Goal: Transaction & Acquisition: Purchase product/service

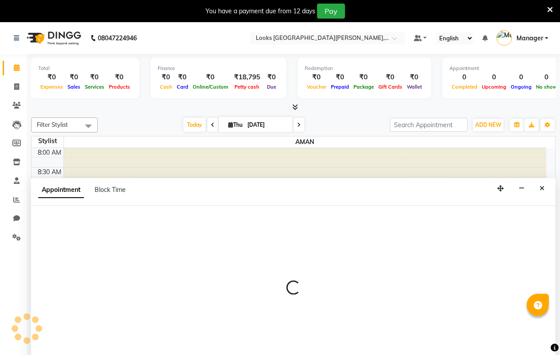
drag, startPoint x: 145, startPoint y: 197, endPoint x: 249, endPoint y: 210, distance: 104.6
click at [249, 210] on div at bounding box center [293, 292] width 524 height 172
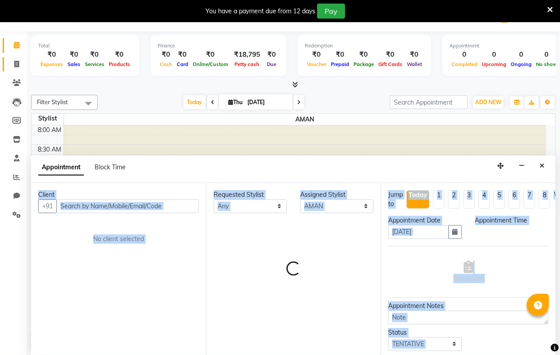
click at [14, 67] on icon at bounding box center [16, 64] width 5 height 7
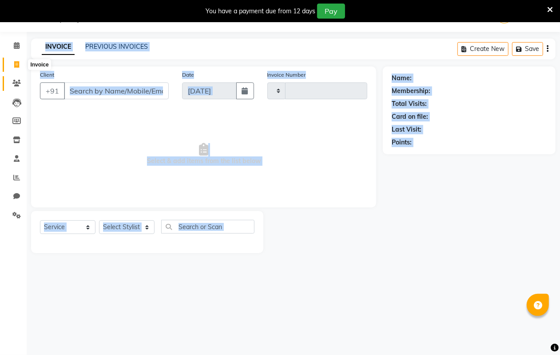
click at [11, 85] on span at bounding box center [17, 84] width 16 height 10
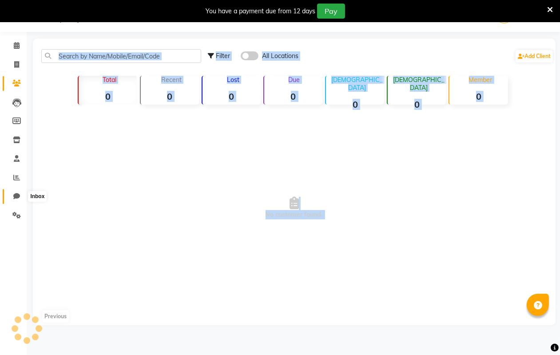
click at [10, 196] on span at bounding box center [17, 197] width 16 height 10
select select "100"
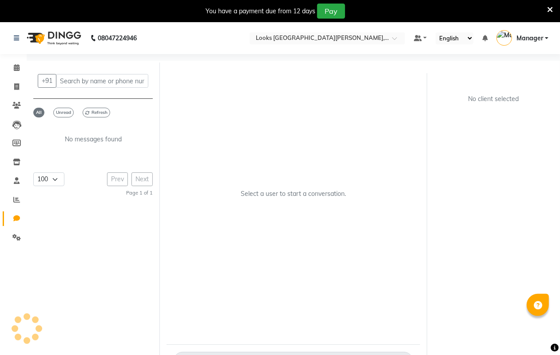
click at [12, 245] on li "Settings" at bounding box center [13, 238] width 27 height 19
click at [12, 238] on span at bounding box center [17, 238] width 16 height 10
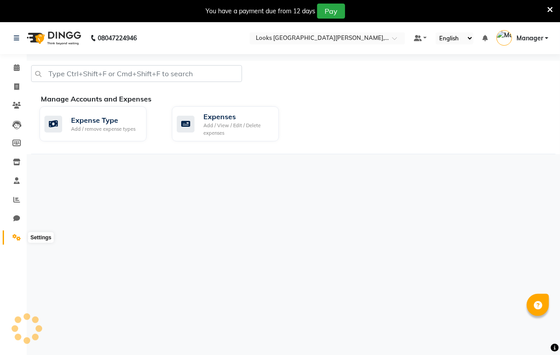
click at [99, 142] on div "Expense Type Add / remove expense types Expenses Add / View / Edit / Delete exp…" at bounding box center [297, 126] width 529 height 39
click at [104, 126] on div "Add / remove expense types" at bounding box center [103, 130] width 64 height 8
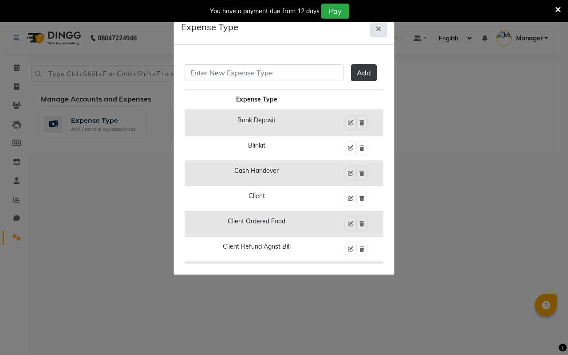
click at [378, 27] on icon "button" at bounding box center [378, 28] width 5 height 7
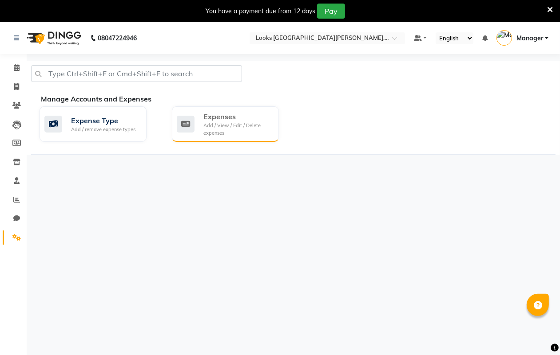
click at [218, 123] on div "Add / View / Edit / Delete expenses" at bounding box center [237, 129] width 68 height 15
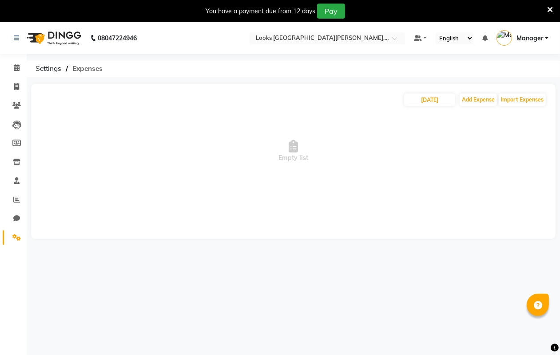
click at [83, 65] on span "Expenses" at bounding box center [87, 69] width 39 height 16
click at [12, 85] on span at bounding box center [17, 87] width 16 height 10
select select "service"
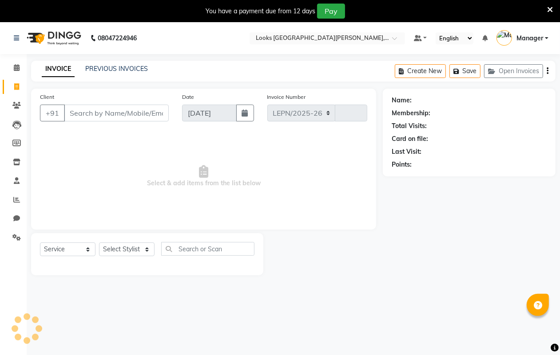
select select "8940"
type input "6095"
click at [16, 199] on icon at bounding box center [16, 200] width 7 height 7
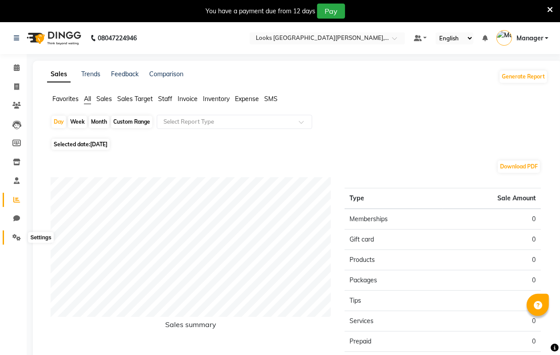
click at [13, 235] on icon at bounding box center [16, 237] width 8 height 7
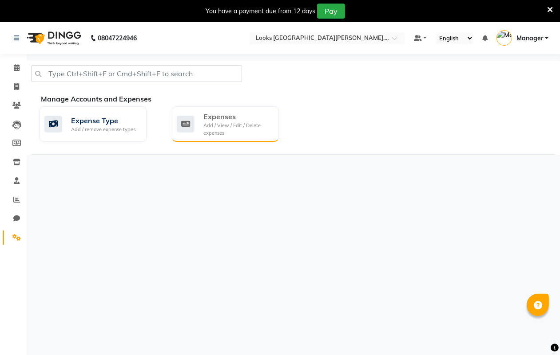
click at [227, 126] on div "Add / View / Edit / Delete expenses" at bounding box center [237, 129] width 68 height 15
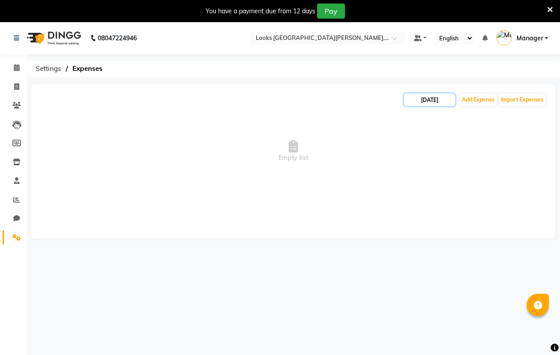
click at [435, 98] on input "[DATE]" at bounding box center [429, 100] width 51 height 12
select select "9"
select select "2025"
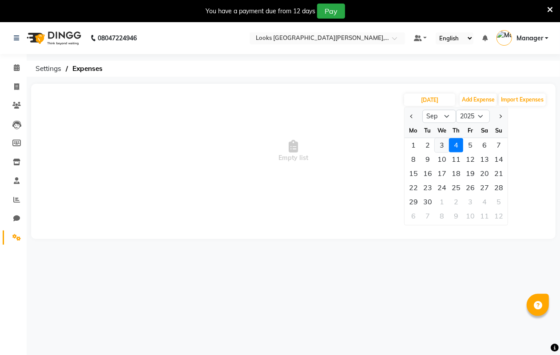
click at [439, 145] on div "3" at bounding box center [441, 145] width 14 height 14
type input "[DATE]"
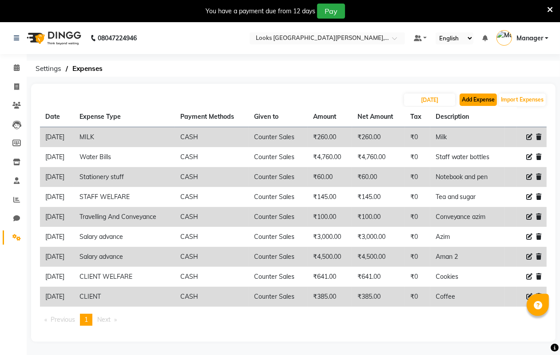
click at [477, 96] on button "Add Expense" at bounding box center [477, 100] width 37 height 12
select select "1"
select select "8115"
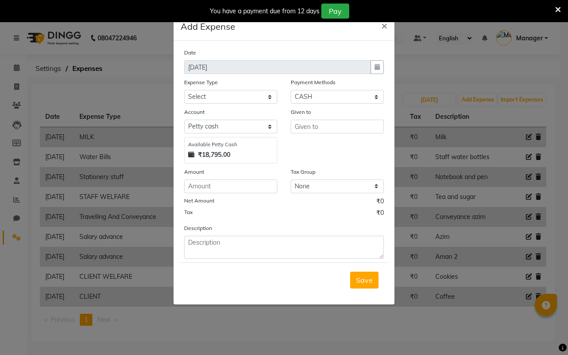
click at [374, 67] on div at bounding box center [377, 67] width 13 height 14
click at [383, 23] on span "×" at bounding box center [384, 25] width 6 height 13
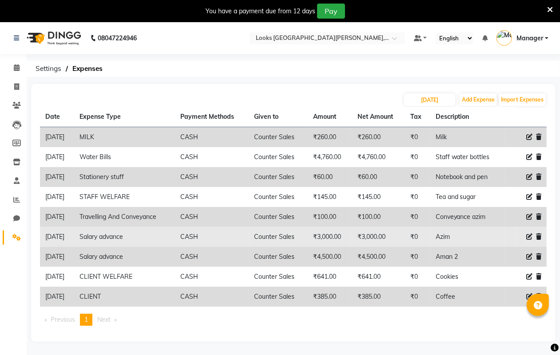
click at [442, 239] on td "Azim" at bounding box center [467, 237] width 75 height 20
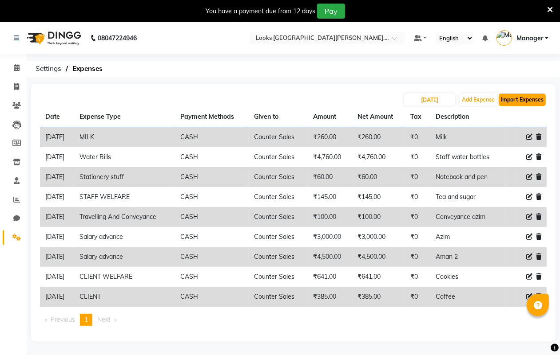
click at [511, 101] on button "Import Expenses" at bounding box center [521, 100] width 47 height 12
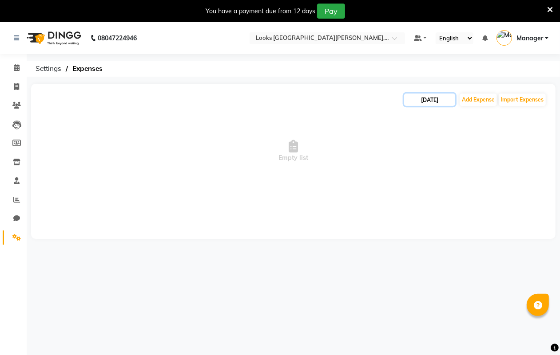
click at [432, 101] on input "[DATE]" at bounding box center [429, 100] width 51 height 12
select select "9"
select select "2025"
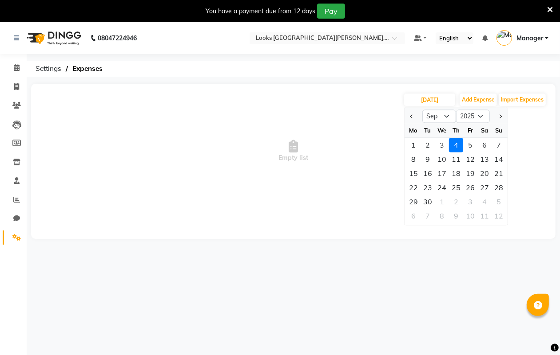
click at [442, 143] on div "3" at bounding box center [441, 145] width 14 height 14
type input "[DATE]"
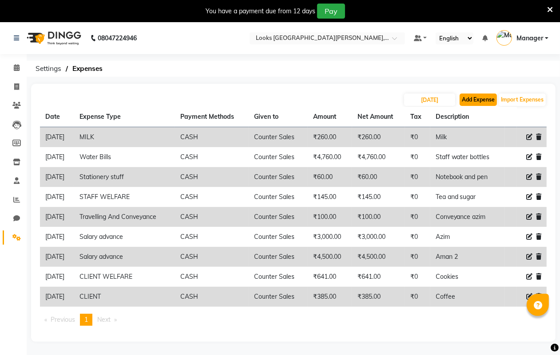
click at [472, 99] on button "Add Expense" at bounding box center [477, 100] width 37 height 12
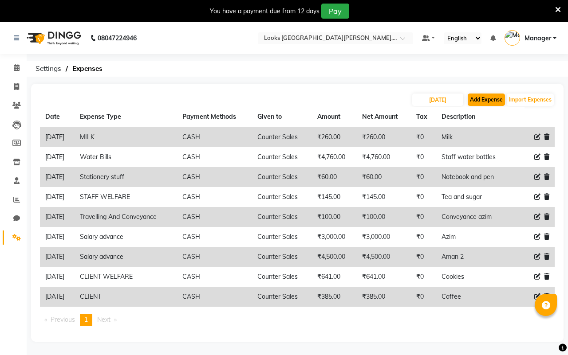
select select "1"
select select "8115"
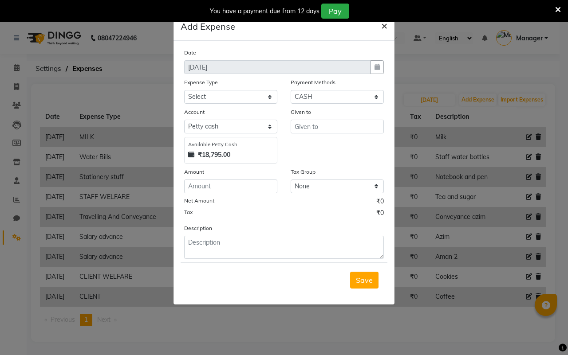
click at [384, 23] on span "×" at bounding box center [384, 25] width 6 height 13
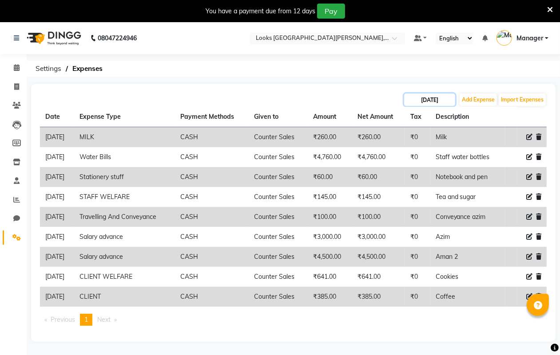
click at [432, 96] on input "[DATE]" at bounding box center [429, 100] width 51 height 12
select select "9"
select select "2025"
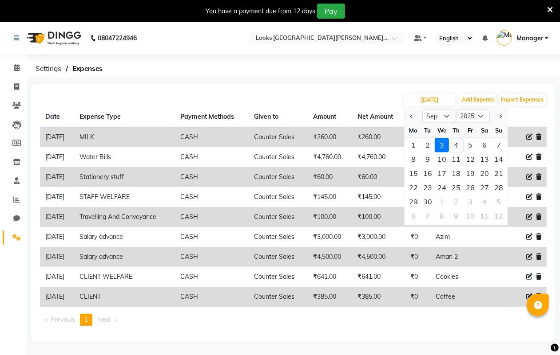
click at [453, 142] on div "4" at bounding box center [456, 145] width 14 height 14
type input "[DATE]"
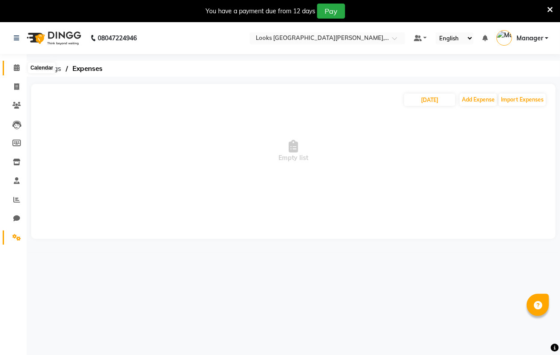
click at [12, 65] on span at bounding box center [17, 68] width 16 height 10
click at [18, 86] on icon at bounding box center [16, 86] width 5 height 7
select select "service"
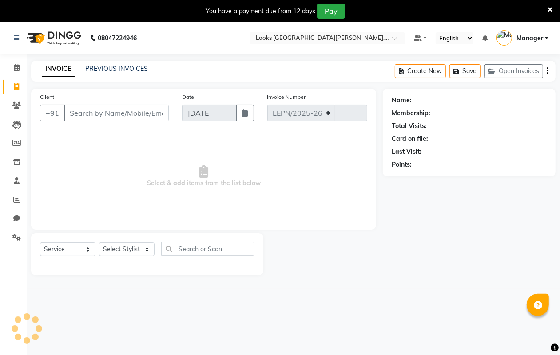
select select "8940"
type input "6095"
click at [551, 8] on icon at bounding box center [550, 10] width 6 height 8
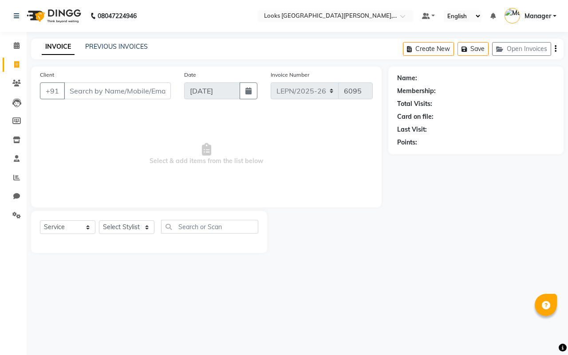
drag, startPoint x: 62, startPoint y: 45, endPoint x: 67, endPoint y: 55, distance: 10.7
click at [62, 45] on link "INVOICE" at bounding box center [58, 47] width 33 height 16
click at [92, 89] on input "Client" at bounding box center [117, 91] width 107 height 17
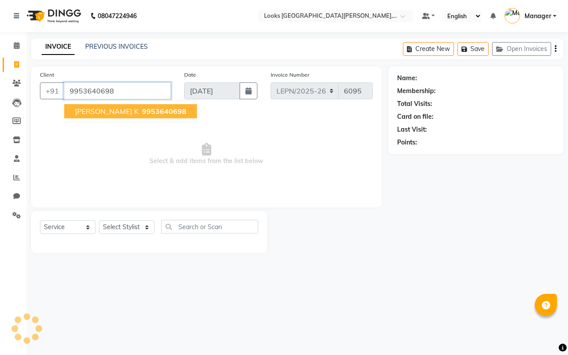
type input "9953640698"
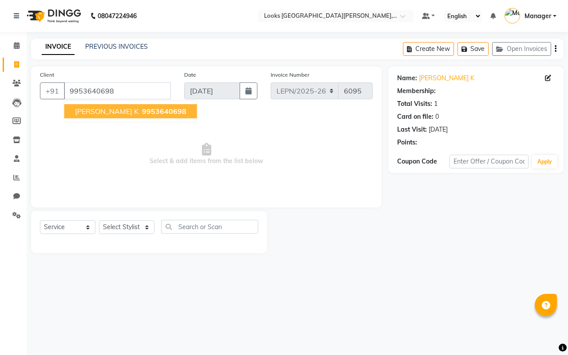
select select "1: Object"
click at [88, 108] on span "[PERSON_NAME] k" at bounding box center [106, 111] width 63 height 9
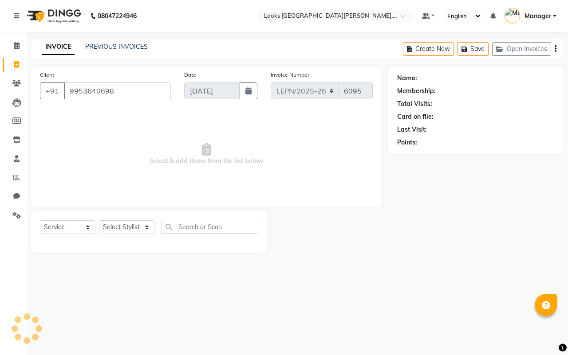
click at [88, 108] on div "Client [PHONE_NUMBER] Date [DATE] Invoice Number LEPN/2025-26 V/[PHONE_NUMBER] …" at bounding box center [206, 137] width 351 height 141
select select "1: Object"
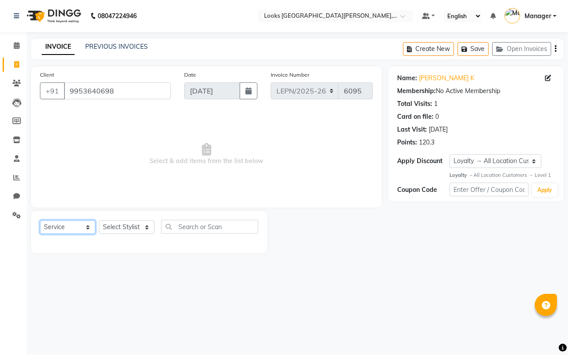
click at [49, 226] on select "Select Service Product Membership Package Voucher Prepaid Gift Card" at bounding box center [67, 228] width 55 height 14
drag, startPoint x: 49, startPoint y: 226, endPoint x: 70, endPoint y: 227, distance: 20.4
click at [49, 226] on select "Select Service Product Membership Package Voucher Prepaid Gift Card" at bounding box center [67, 228] width 55 height 14
click at [108, 227] on select "Select Stylist AMAN Aman_Asst Baljeet_MKP [PERSON_NAME] Bobby_Mgr Counter Sales…" at bounding box center [126, 228] width 55 height 14
select select "90368"
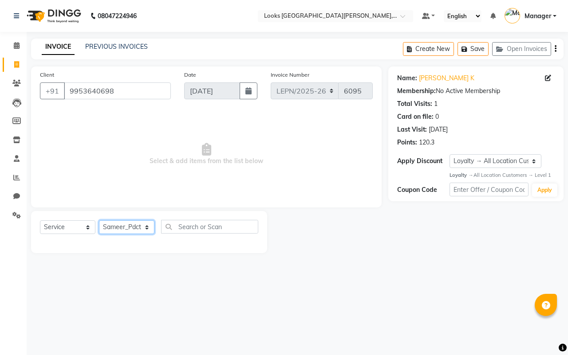
click at [99, 221] on select "Select Stylist AMAN Aman_Asst Baljeet_MKP [PERSON_NAME] Bobby_Mgr Counter Sales…" at bounding box center [126, 228] width 55 height 14
click at [211, 227] on input "text" at bounding box center [209, 227] width 97 height 14
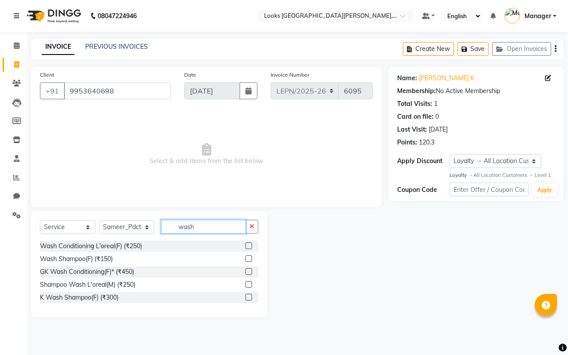
type input "wash"
click at [247, 247] on label at bounding box center [248, 246] width 7 height 7
click at [247, 247] on input "checkbox" at bounding box center [248, 247] width 6 height 6
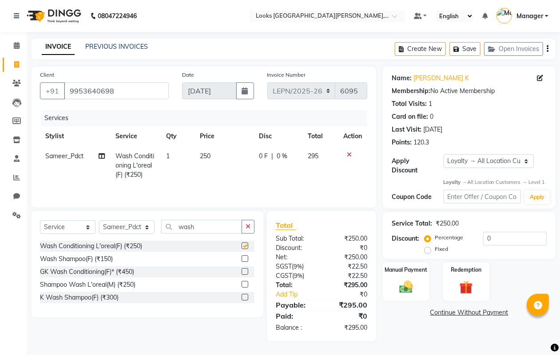
checkbox input "false"
click at [207, 158] on span "250" at bounding box center [205, 156] width 11 height 8
select select "90368"
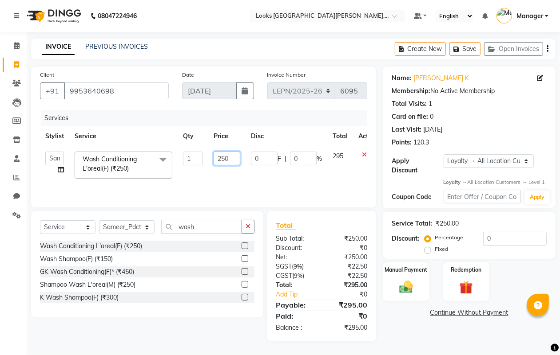
drag, startPoint x: 229, startPoint y: 159, endPoint x: 174, endPoint y: 160, distance: 55.0
click at [174, 160] on tr "AMAN Aman_Asst Baljeet_MKP [PERSON_NAME] Bobby_Mgr Counter Sales Jassi_Beauty K…" at bounding box center [211, 165] width 342 height 38
type input "424"
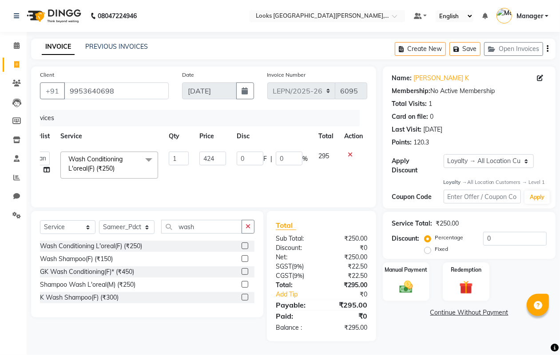
click at [343, 178] on td at bounding box center [353, 165] width 29 height 38
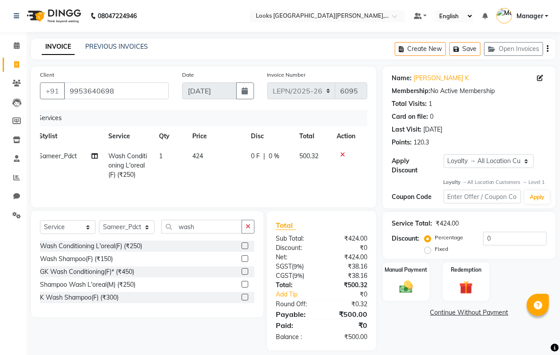
scroll to position [10, 0]
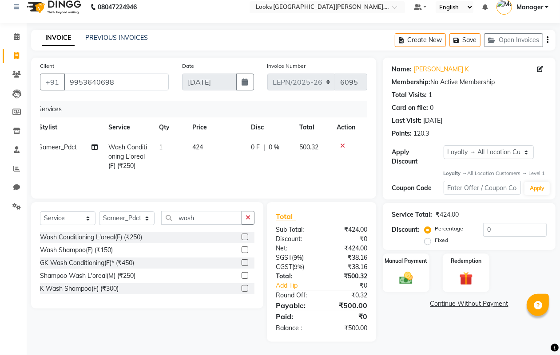
drag, startPoint x: 432, startPoint y: 131, endPoint x: 406, endPoint y: 130, distance: 25.8
click at [406, 130] on div "Points: 120.3" at bounding box center [468, 133] width 155 height 9
click at [434, 132] on div "Points: 120.3" at bounding box center [468, 133] width 155 height 9
drag, startPoint x: 134, startPoint y: 80, endPoint x: 61, endPoint y: 76, distance: 73.8
click at [61, 76] on div "[PHONE_NUMBER]" at bounding box center [104, 82] width 129 height 17
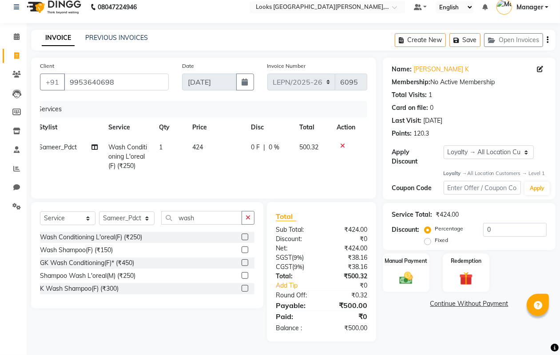
click at [522, 112] on div "Name: [PERSON_NAME] K Membership: No Active Membership Total Visits: 1 Card on …" at bounding box center [468, 99] width 155 height 77
click at [409, 268] on div "Manual Payment" at bounding box center [406, 273] width 48 height 40
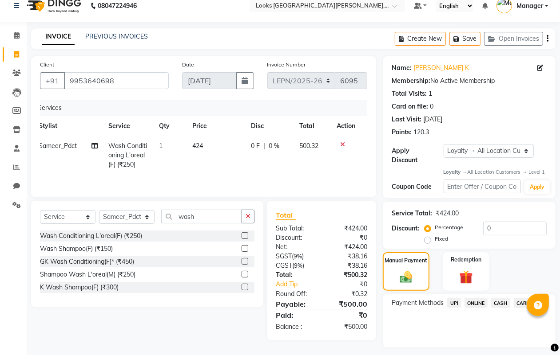
click at [502, 300] on span "CASH" at bounding box center [500, 303] width 19 height 10
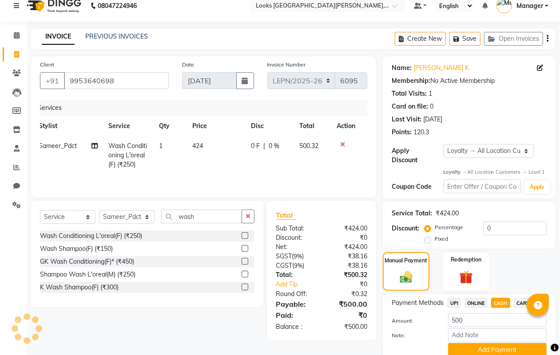
scroll to position [47, 0]
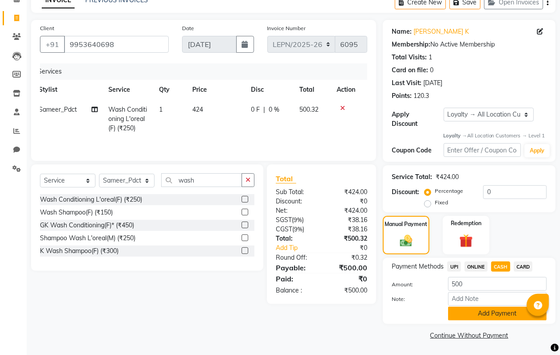
click at [498, 312] on button "Add Payment" at bounding box center [497, 314] width 99 height 14
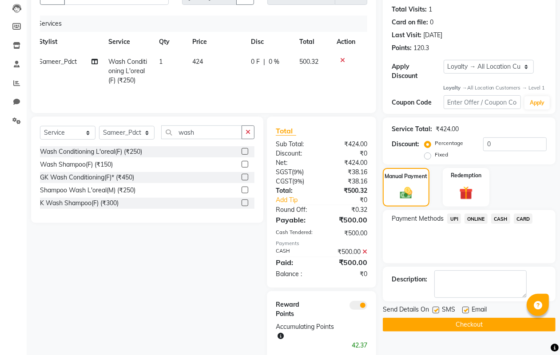
scroll to position [113, 0]
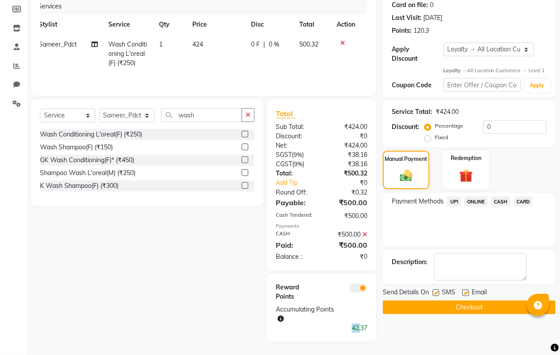
drag, startPoint x: 295, startPoint y: 332, endPoint x: 360, endPoint y: 347, distance: 66.6
click at [360, 347] on main "INVOICE PREVIOUS INVOICES Create New Save Open Invoices Client [PHONE_NUMBER] D…" at bounding box center [293, 141] width 533 height 429
click at [351, 288] on span at bounding box center [358, 288] width 18 height 9
click at [367, 290] on input "checkbox" at bounding box center [367, 290] width 0 height 0
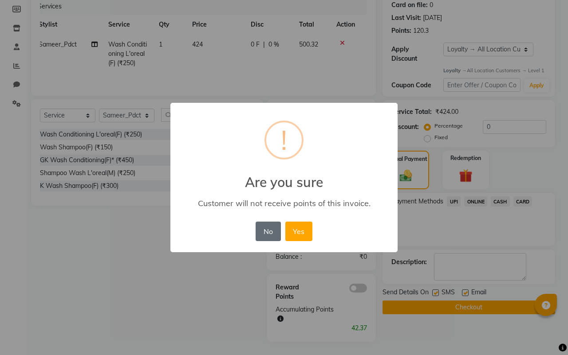
click at [261, 231] on button "No" at bounding box center [268, 232] width 25 height 20
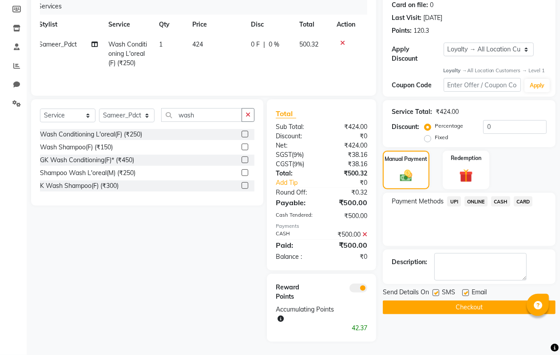
click at [496, 197] on span "CASH" at bounding box center [500, 202] width 19 height 10
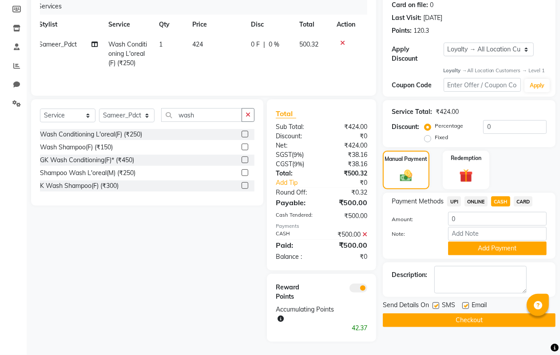
click at [474, 316] on button "Checkout" at bounding box center [469, 321] width 173 height 14
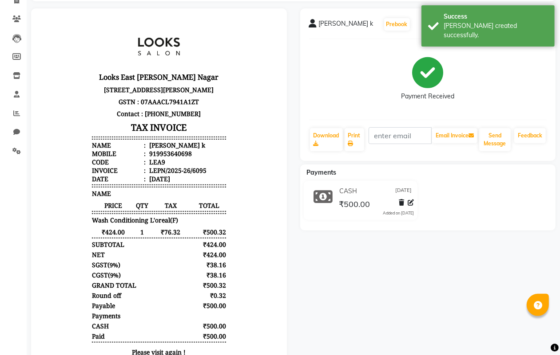
scroll to position [9, 0]
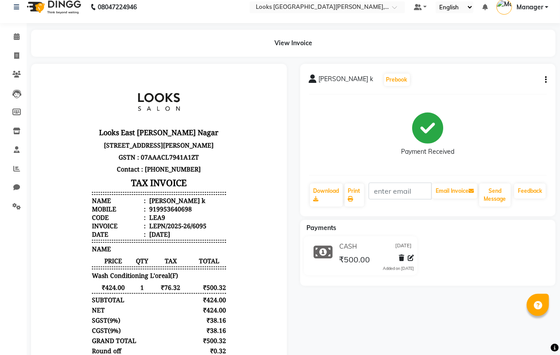
select select "service"
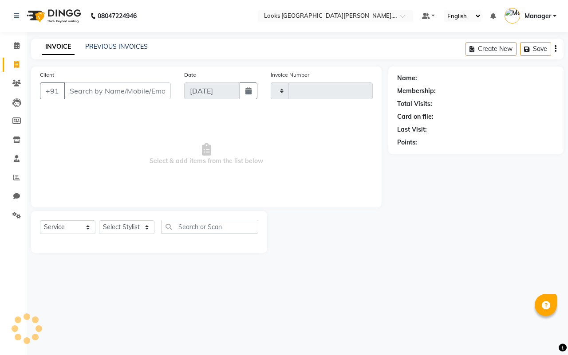
type input "6096"
select select "8940"
click at [107, 94] on input "Client" at bounding box center [117, 91] width 107 height 17
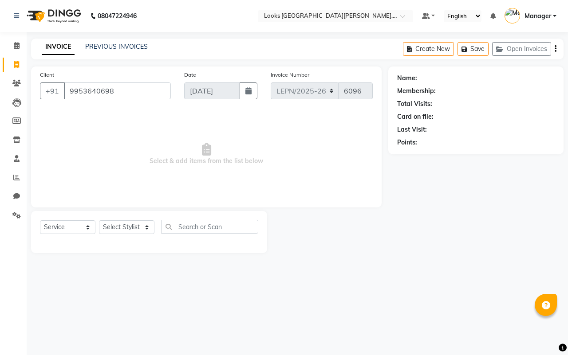
type input "9953640698"
select select "1: Object"
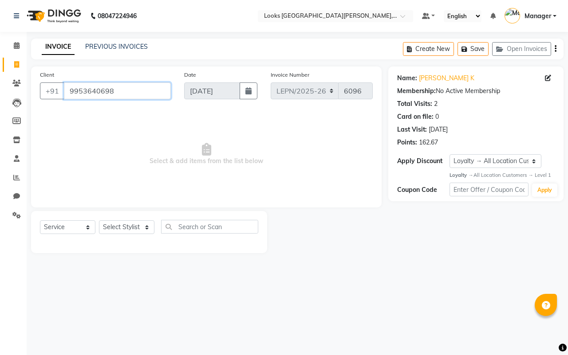
click at [70, 89] on input "9953640698" at bounding box center [117, 91] width 107 height 17
click at [126, 90] on input "9953640698" at bounding box center [117, 91] width 107 height 17
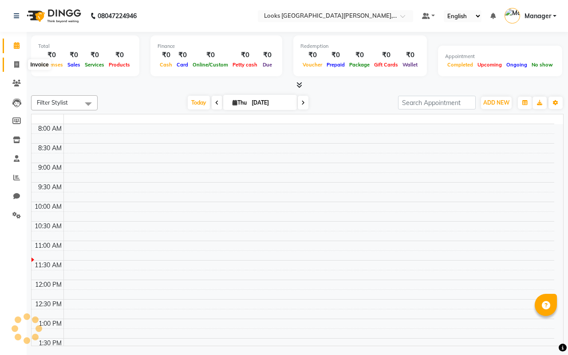
click at [13, 62] on span at bounding box center [17, 65] width 16 height 10
select select "service"
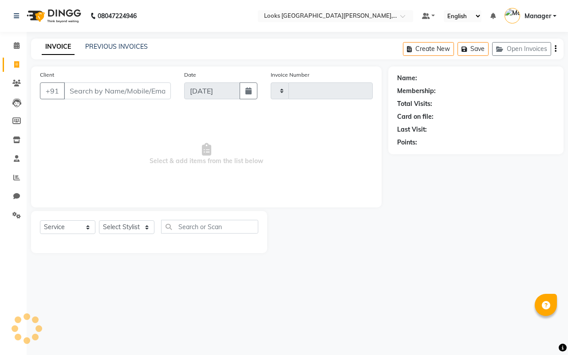
type input "9953640698"
type input "6096"
select select "8940"
type input "9953640698"
select select "1: Object"
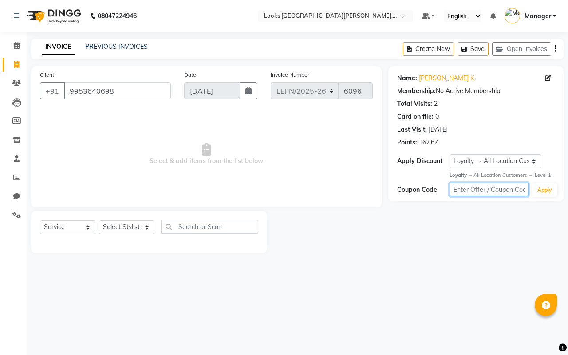
click at [513, 190] on input "text" at bounding box center [489, 190] width 79 height 14
click at [424, 46] on button "Create New" at bounding box center [428, 49] width 51 height 14
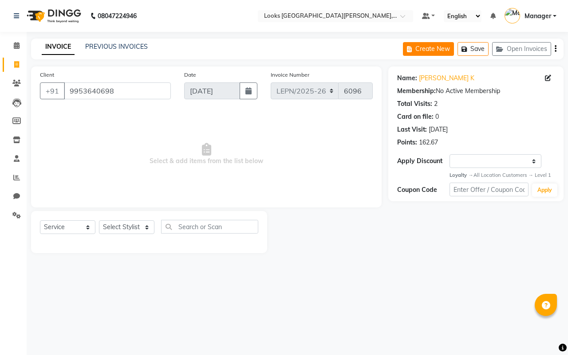
select select "service"
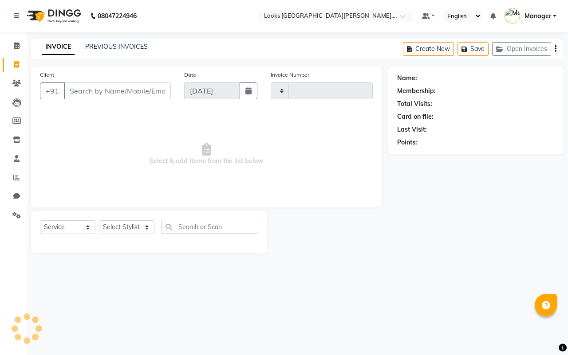
type input "6096"
select select "8940"
click at [16, 60] on span at bounding box center [17, 65] width 16 height 10
select select "service"
select select "8940"
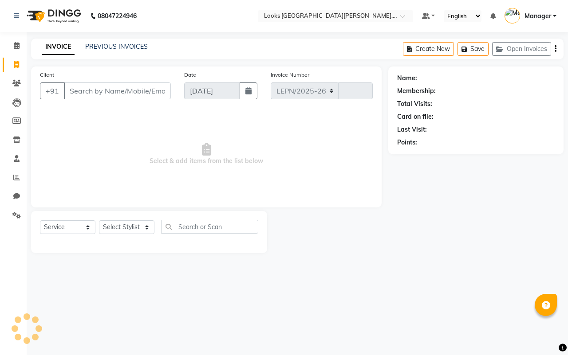
type input "6096"
click at [16, 41] on span at bounding box center [17, 46] width 16 height 10
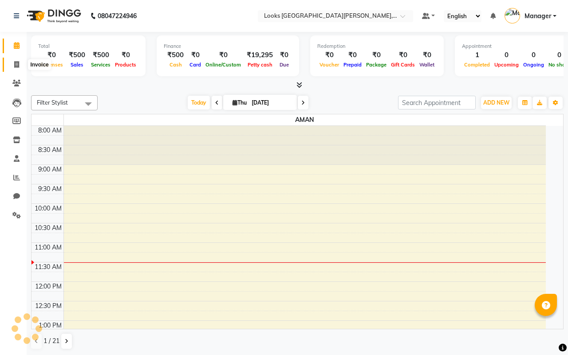
click at [16, 65] on icon at bounding box center [16, 64] width 5 height 7
select select "service"
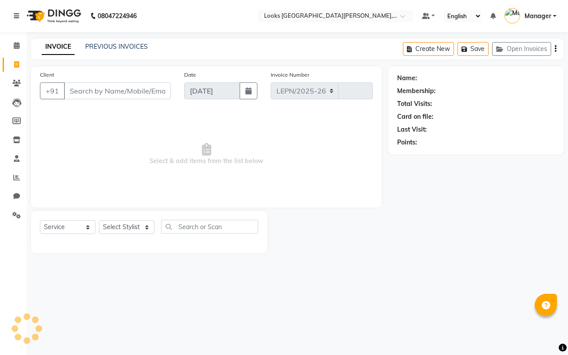
select select "8940"
type input "6096"
click at [13, 60] on span at bounding box center [17, 65] width 16 height 10
select select "service"
select select "8940"
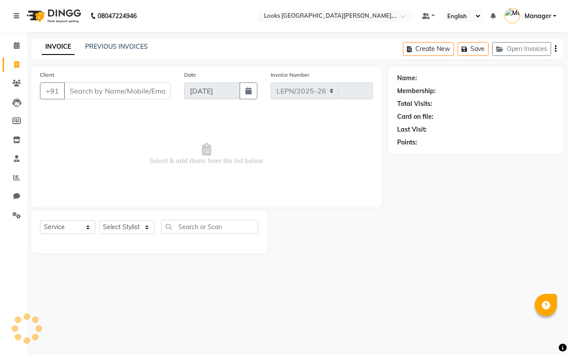
type input "6096"
click at [99, 91] on input "Client" at bounding box center [117, 91] width 107 height 17
type input "9953640698"
select select "1: Object"
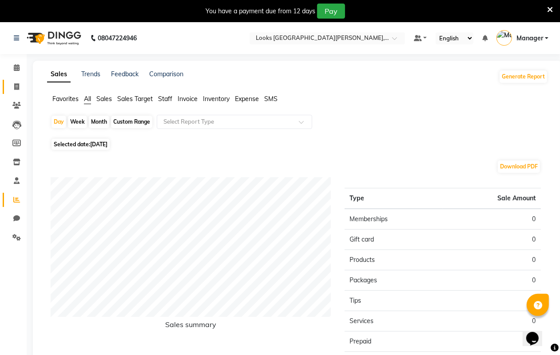
click at [14, 86] on icon at bounding box center [16, 86] width 5 height 7
select select "service"
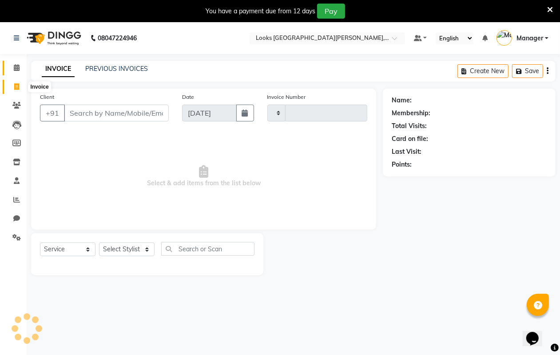
click at [16, 64] on icon at bounding box center [17, 67] width 6 height 7
